Goal: Navigation & Orientation: Find specific page/section

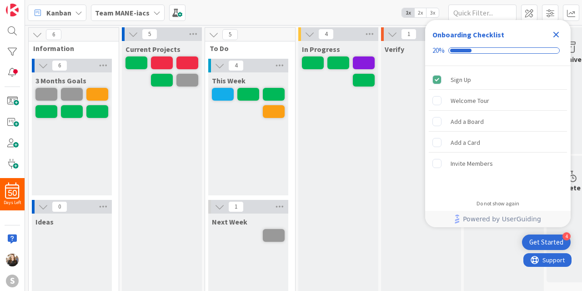
click at [555, 35] on icon "Close Checklist" at bounding box center [557, 35] width 6 height 6
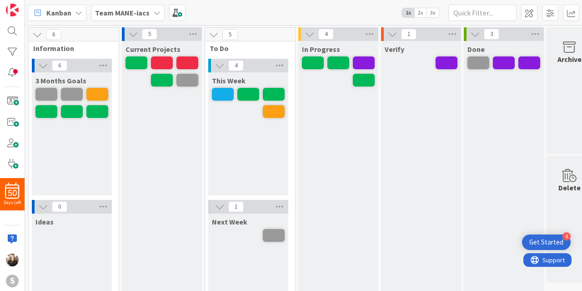
click at [153, 15] on icon at bounding box center [156, 12] width 7 height 7
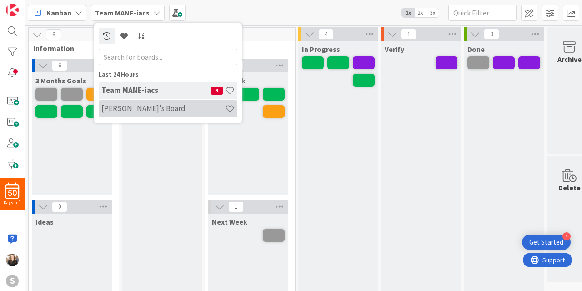
click at [136, 108] on h4 "Brittany's Board" at bounding box center [163, 108] width 124 height 9
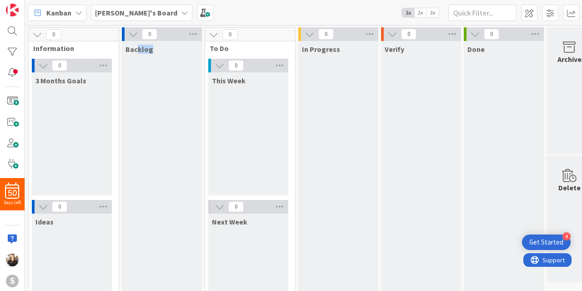
drag, startPoint x: 136, startPoint y: 108, endPoint x: 180, endPoint y: 136, distance: 51.9
click at [180, 136] on div "Backlog" at bounding box center [162, 191] width 80 height 300
click at [280, 0] on div "Kanban Brittany's Board 1x 2x 3x" at bounding box center [303, 12] width 557 height 25
